Goal: Task Accomplishment & Management: Manage account settings

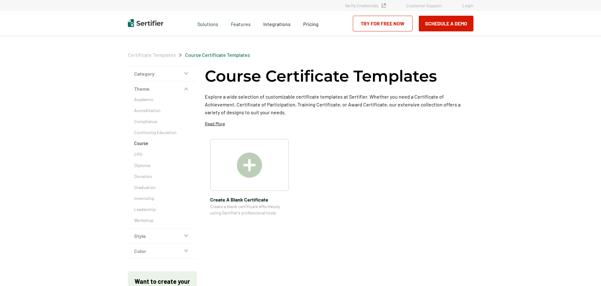
click at [468, 6] on link "Login" at bounding box center [468, 5] width 11 height 5
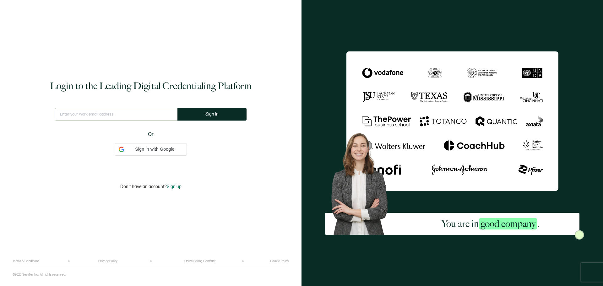
click at [129, 121] on input "text" at bounding box center [116, 114] width 123 height 13
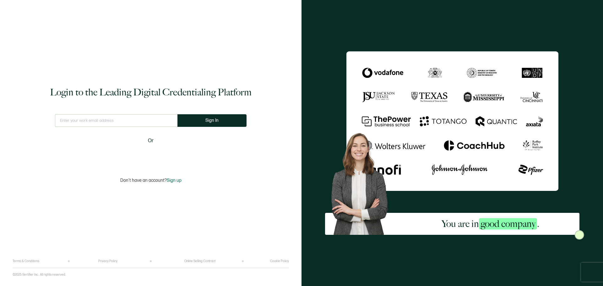
click at [131, 123] on input "text" at bounding box center [116, 120] width 123 height 13
click at [75, 124] on input "text" at bounding box center [116, 120] width 127 height 13
type input "[EMAIL_ADDRESS][DOMAIN_NAME]"
click at [201, 116] on button "Sign In" at bounding box center [212, 120] width 69 height 13
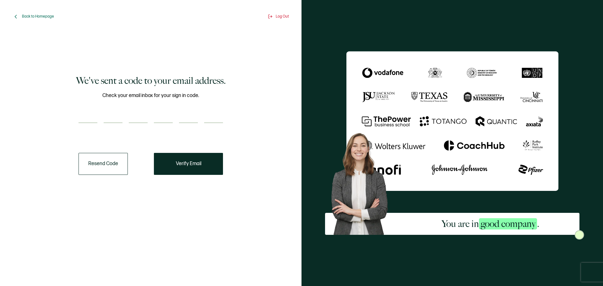
click at [74, 114] on div "We've sent a code to your email address. Check your email inbox for your sign i…" at bounding box center [150, 124] width 267 height 177
click at [85, 111] on input "number" at bounding box center [88, 117] width 19 height 13
drag, startPoint x: 102, startPoint y: 118, endPoint x: 94, endPoint y: 117, distance: 8.2
click at [102, 118] on div at bounding box center [151, 117] width 145 height 13
click at [83, 113] on input "number" at bounding box center [88, 117] width 19 height 13
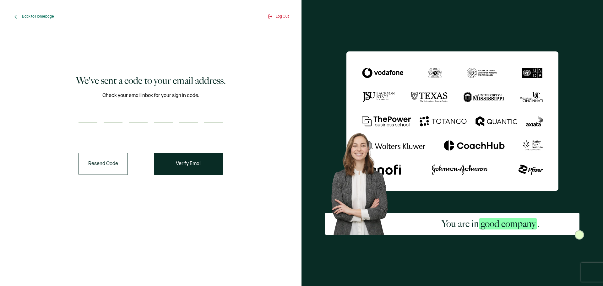
paste input "2"
type input "2"
type input "1"
type input "6"
type input "5"
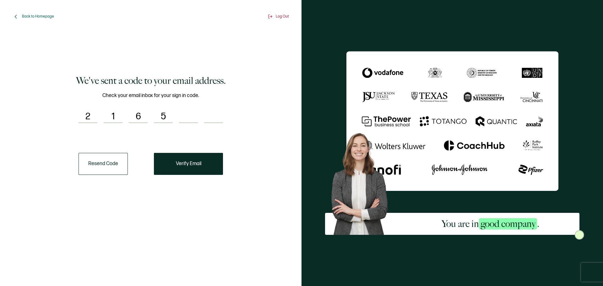
type input "3"
type input "4"
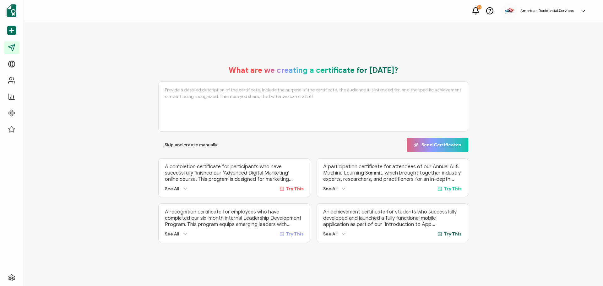
click at [0, 0] on span "Campaigns" at bounding box center [0, 0] width 0 height 0
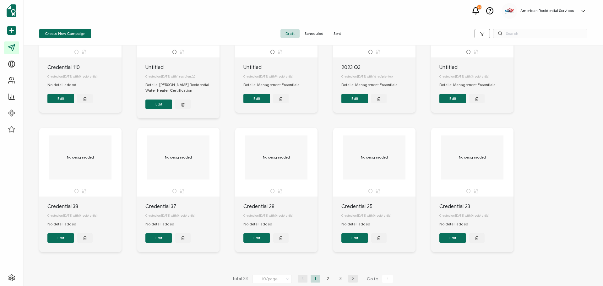
scroll to position [81, 0]
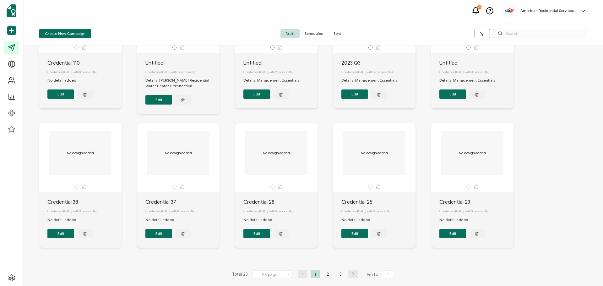
click at [328, 274] on li "2" at bounding box center [327, 275] width 9 height 8
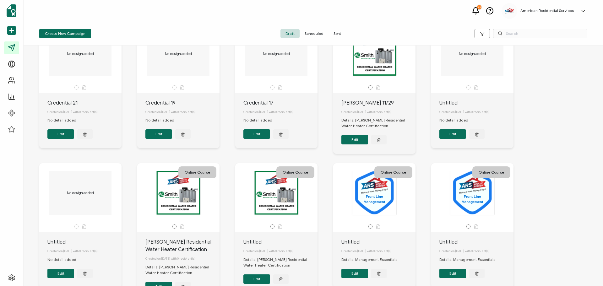
scroll to position [94, 0]
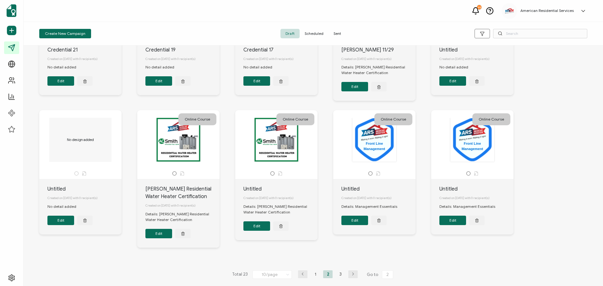
click at [312, 277] on li "1" at bounding box center [315, 275] width 9 height 8
